Goal: Information Seeking & Learning: Learn about a topic

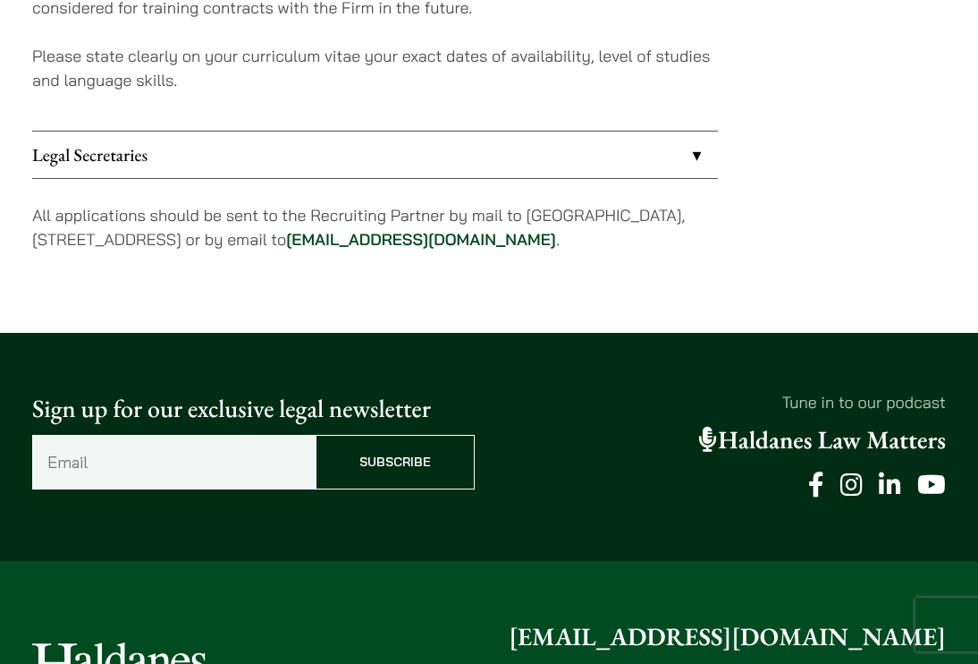
scroll to position [2003, 0]
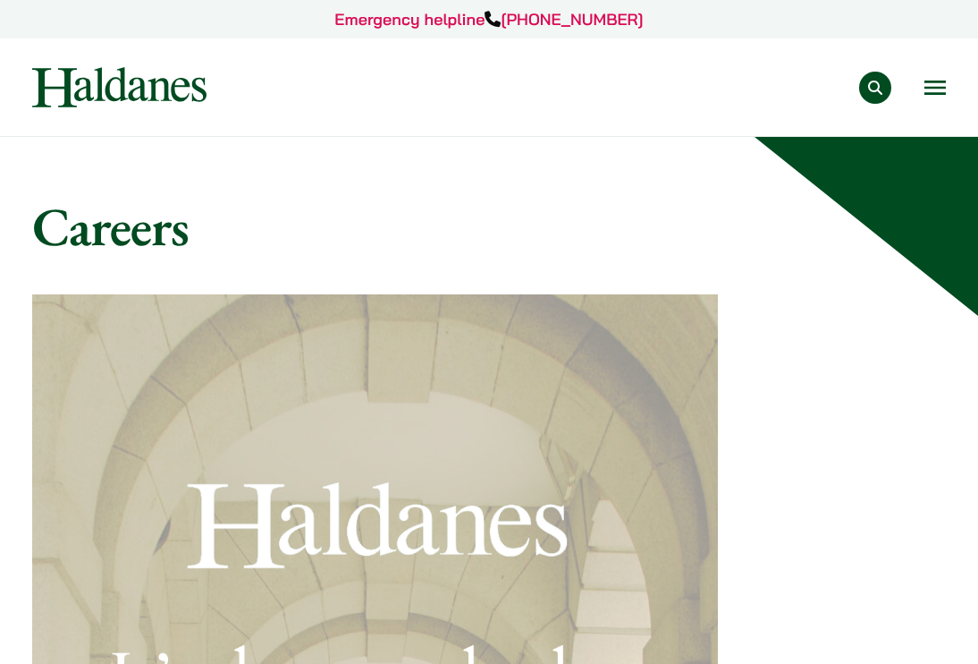
click at [959, 90] on div "Practice Areas Antitrust and Competition Law Civil Litigation & Dispute Resolut…" at bounding box center [489, 87] width 944 height 40
click at [943, 86] on button "Open menu" at bounding box center [935, 87] width 21 height 14
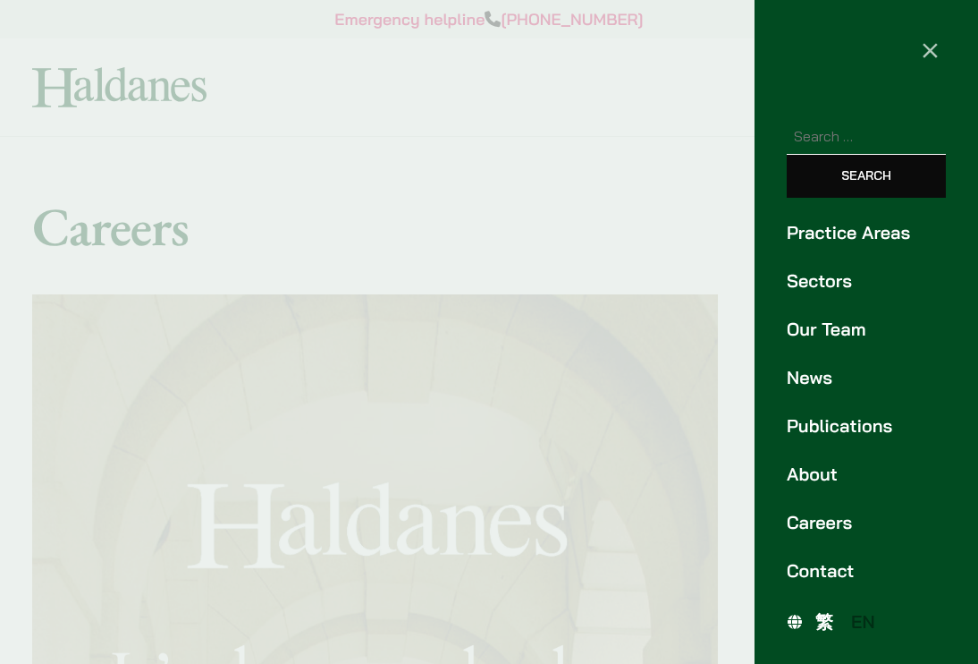
click at [841, 320] on link "Our Team" at bounding box center [866, 329] width 159 height 27
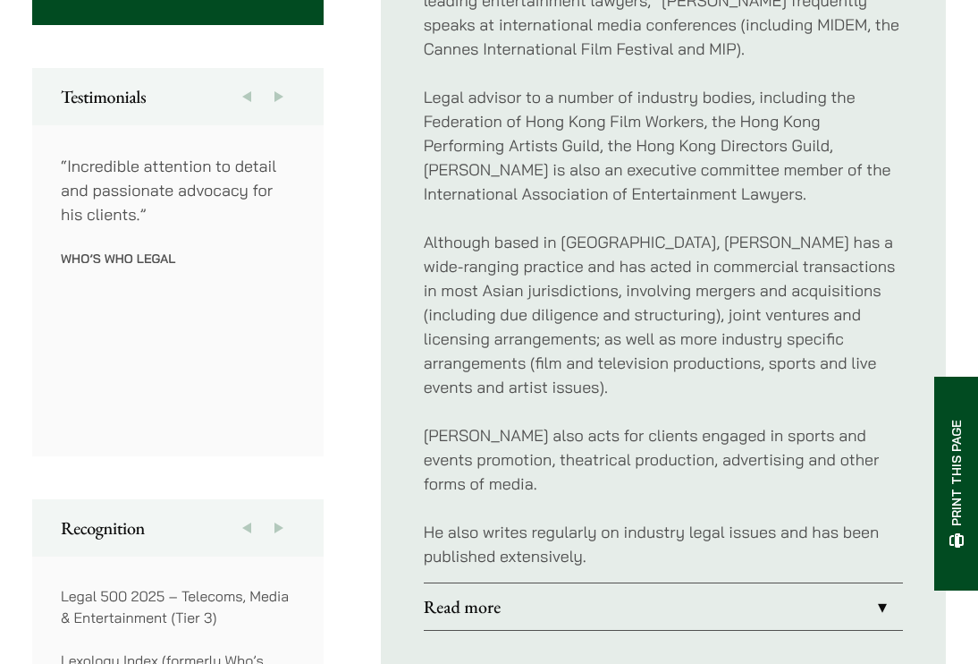
scroll to position [1023, 0]
